Goal: Task Accomplishment & Management: Manage account settings

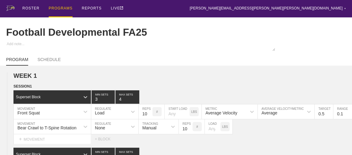
click at [59, 8] on div "PROGRAMS" at bounding box center [61, 8] width 24 height 17
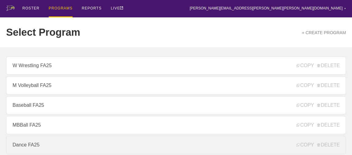
click at [34, 145] on link "Dance FA25" at bounding box center [176, 145] width 340 height 18
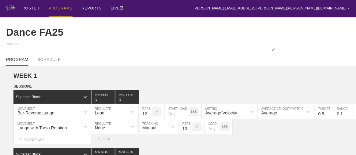
type textarea "x"
type input "Dance FA25"
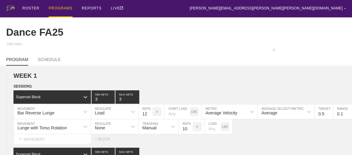
click at [54, 7] on div "PROGRAMS" at bounding box center [61, 8] width 24 height 17
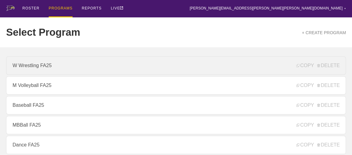
click at [46, 70] on link "W Wrestling FA25" at bounding box center [176, 66] width 340 height 18
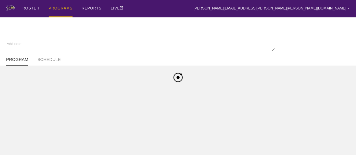
type textarea "x"
type input "W Wrestling FA25"
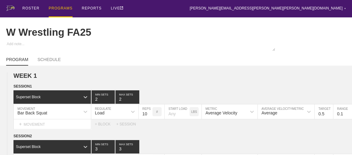
click at [58, 8] on div "PROGRAMS" at bounding box center [61, 8] width 24 height 17
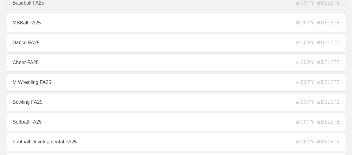
scroll to position [111, 0]
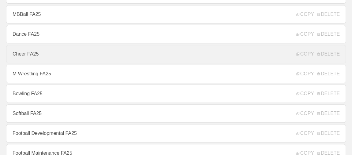
click at [28, 52] on link "Cheer FA25" at bounding box center [176, 54] width 340 height 18
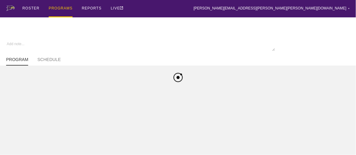
type textarea "x"
type input "Cheer FA25"
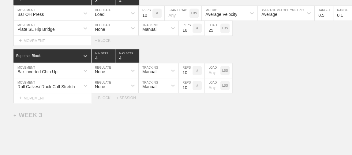
scroll to position [510, 0]
